Goal: Transaction & Acquisition: Purchase product/service

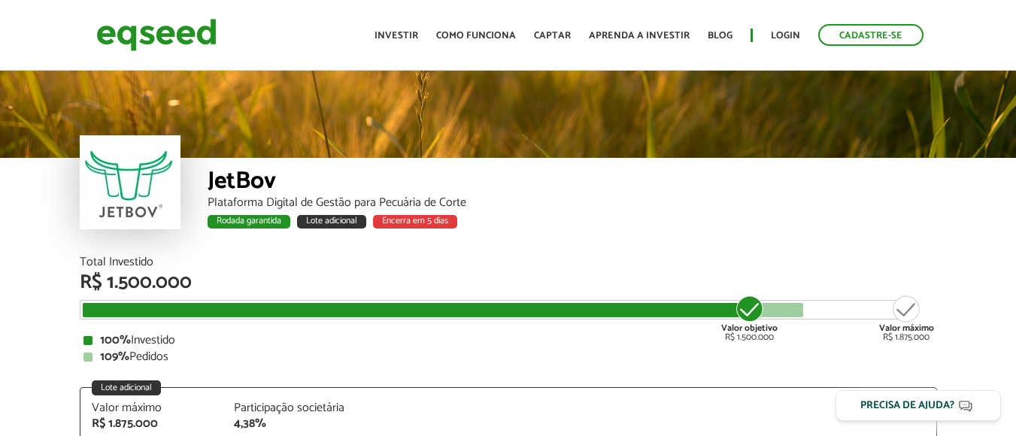
scroll to position [1861, 0]
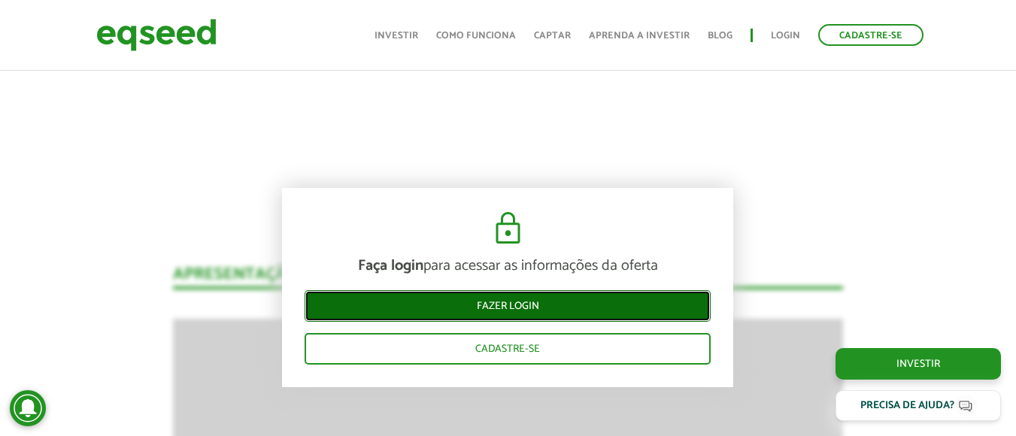
click at [460, 307] on link "Fazer login" at bounding box center [508, 306] width 406 height 32
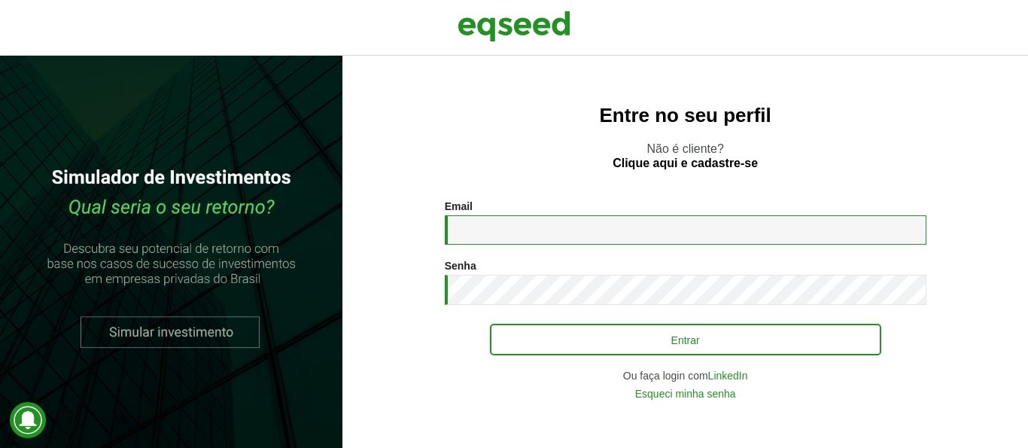
type input "**********"
click at [575, 345] on button "Entrar" at bounding box center [685, 339] width 391 height 32
